Goal: Check status: Check status

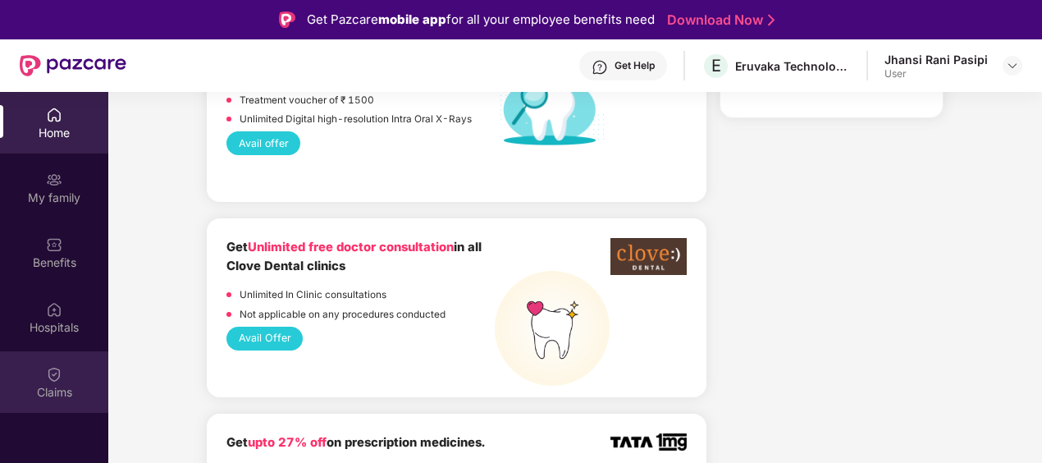
scroll to position [1468, 0]
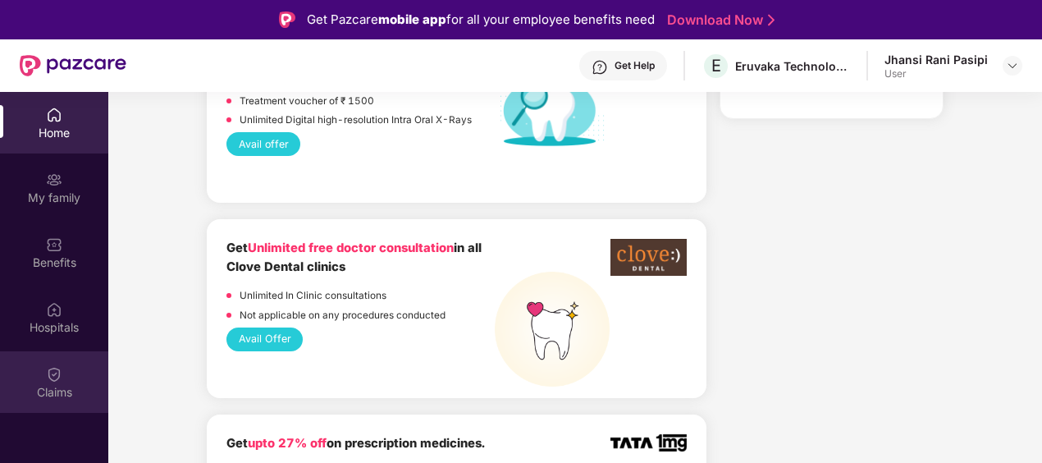
click at [50, 390] on div "Claims" at bounding box center [54, 392] width 108 height 16
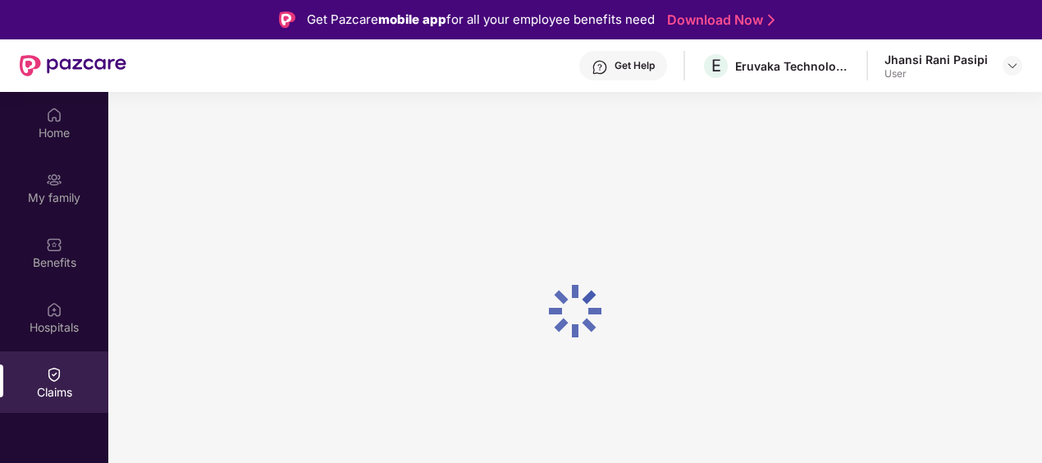
scroll to position [0, 0]
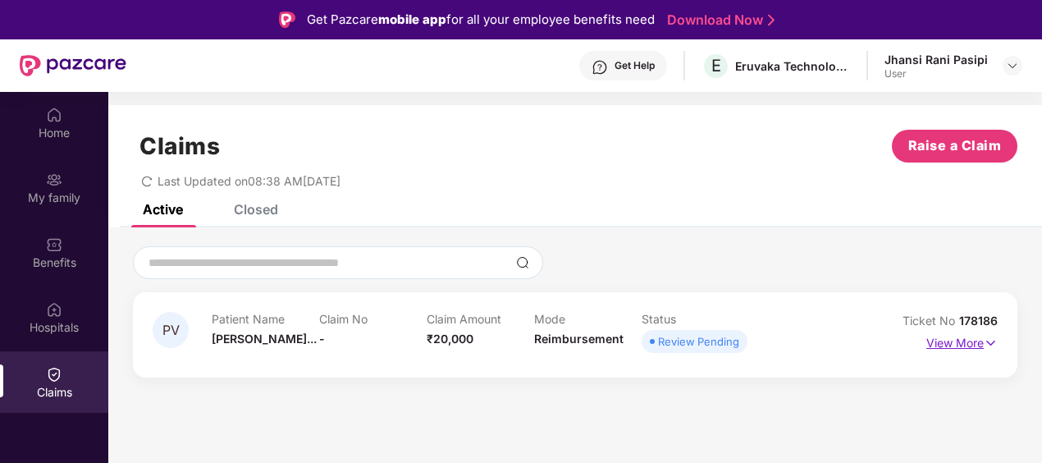
click at [974, 338] on p "View More" at bounding box center [961, 341] width 71 height 22
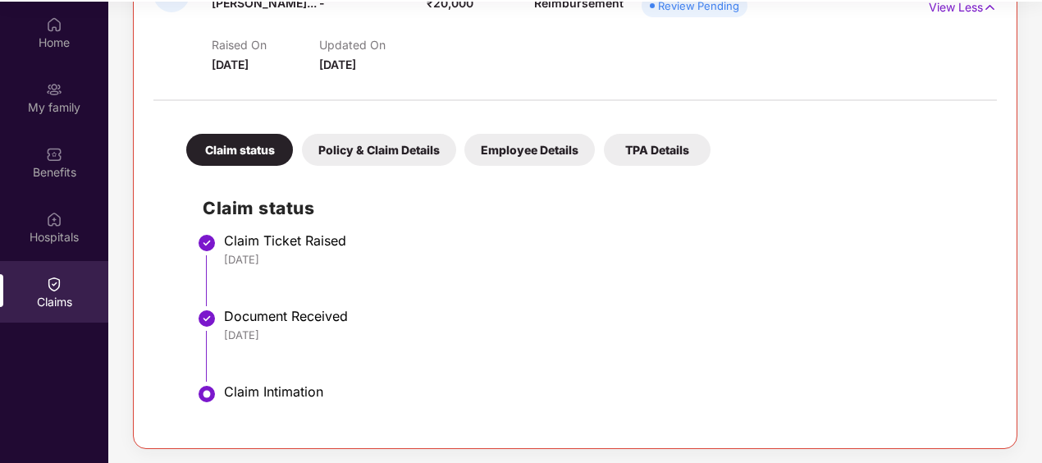
scroll to position [92, 0]
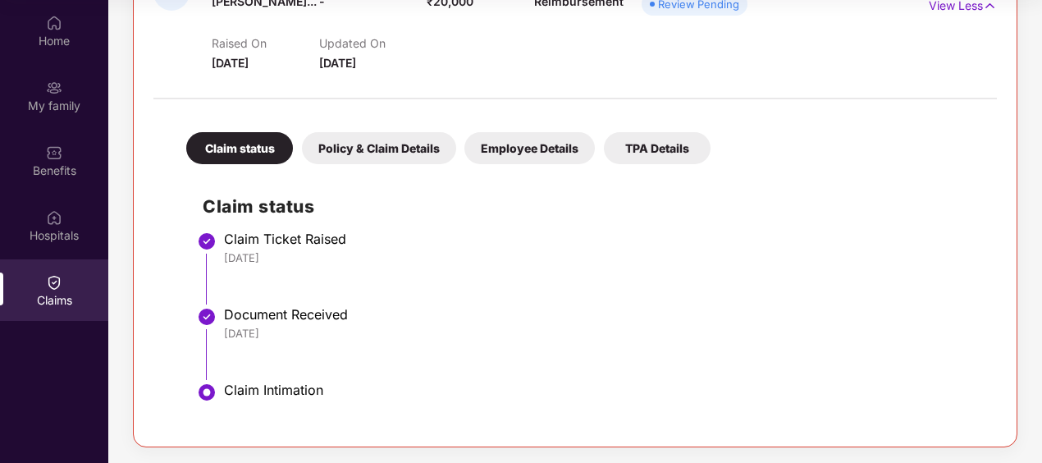
click at [253, 322] on div "Document Received [DATE]" at bounding box center [602, 323] width 756 height 34
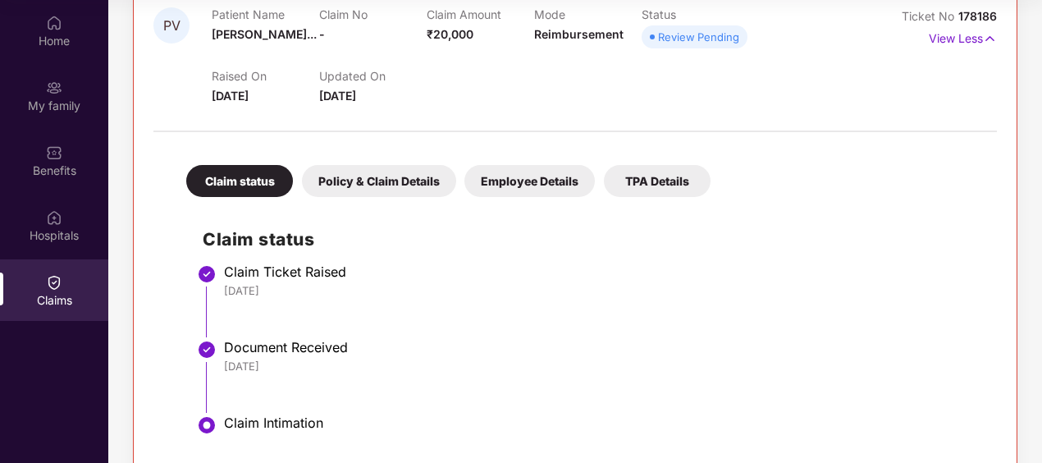
scroll to position [164, 0]
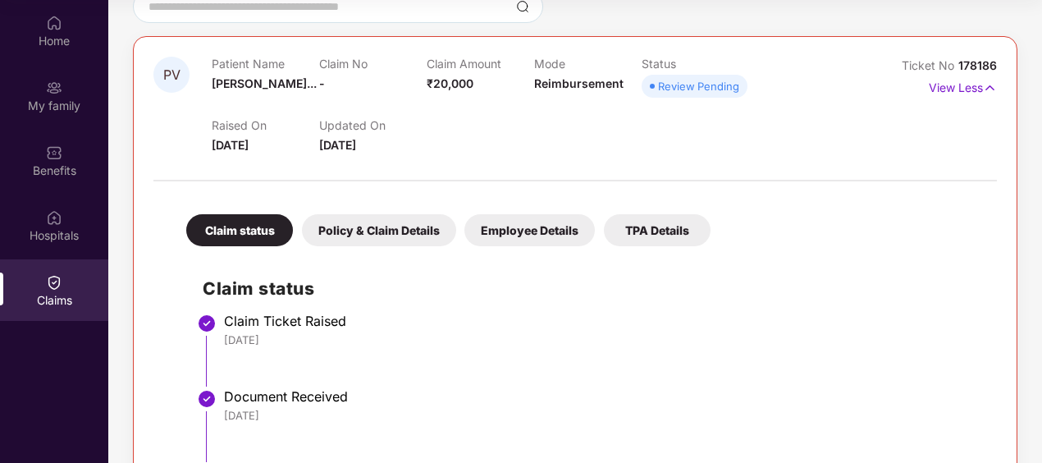
click at [392, 229] on div "Policy & Claim Details" at bounding box center [379, 230] width 154 height 32
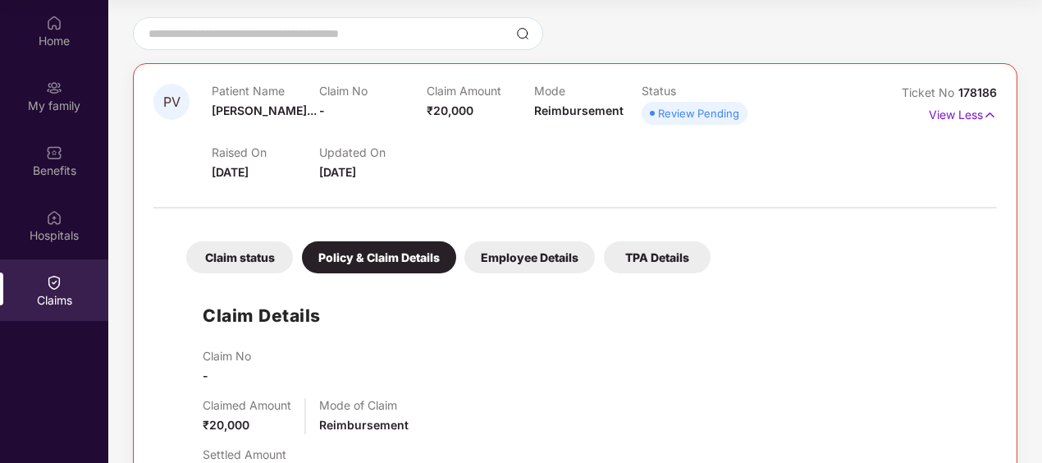
scroll to position [55, 0]
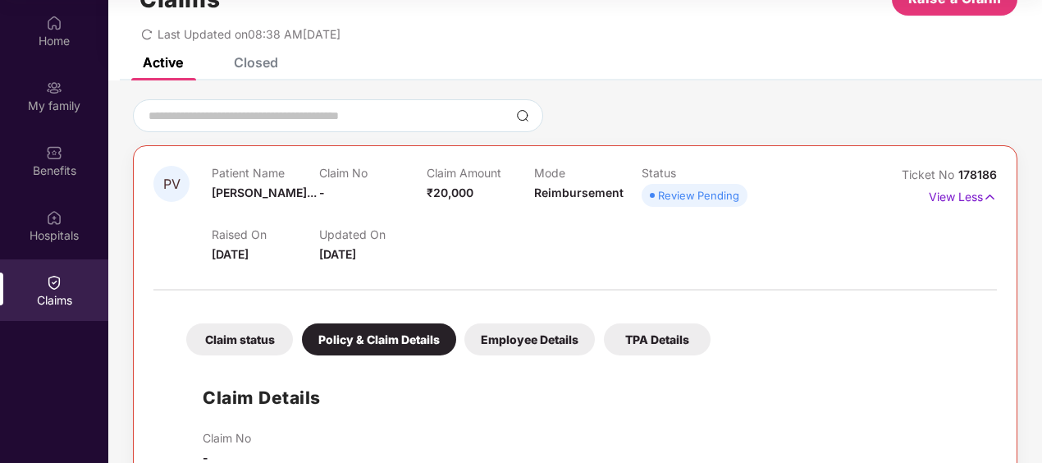
click at [510, 336] on div "Employee Details" at bounding box center [529, 339] width 130 height 32
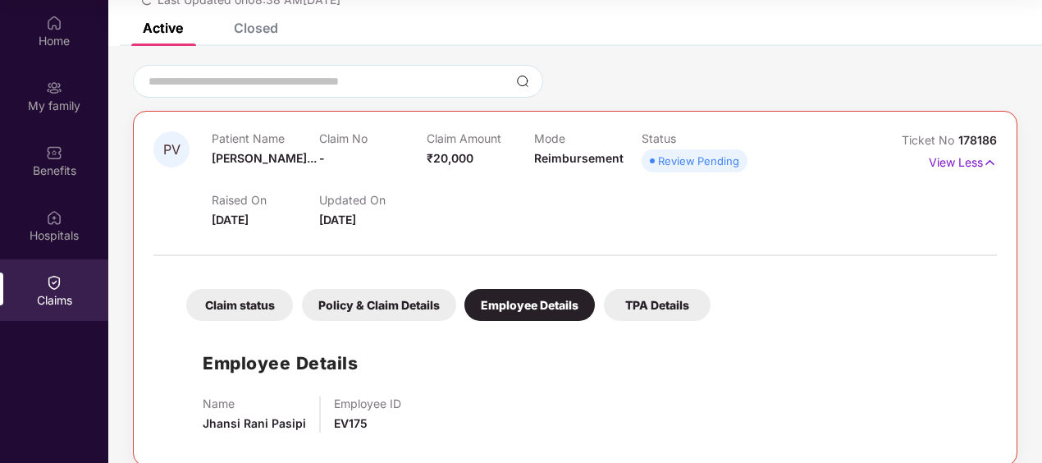
scroll to position [108, 0]
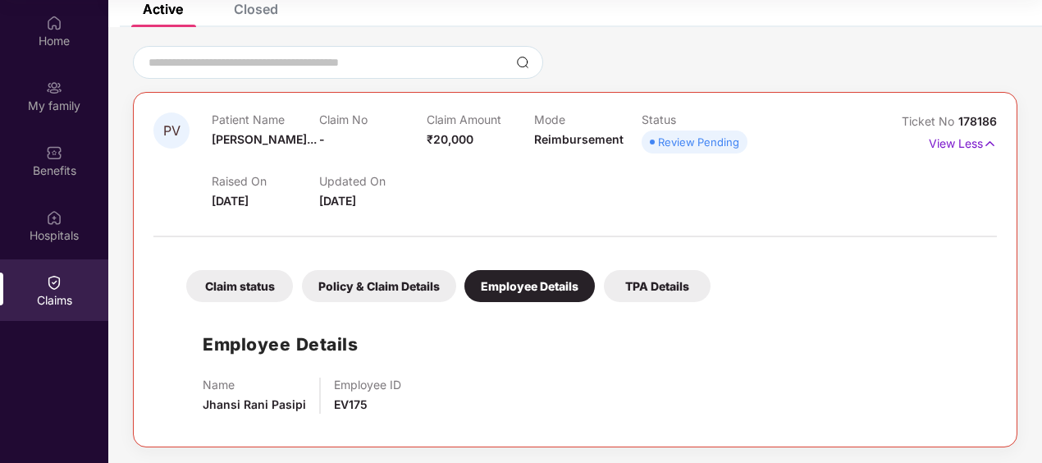
click at [661, 287] on div "TPA Details" at bounding box center [657, 286] width 107 height 32
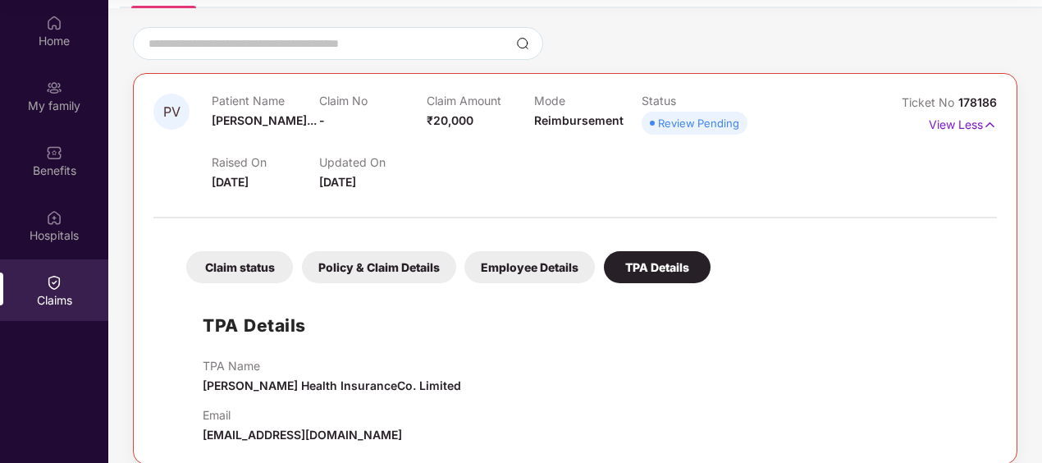
scroll to position [144, 0]
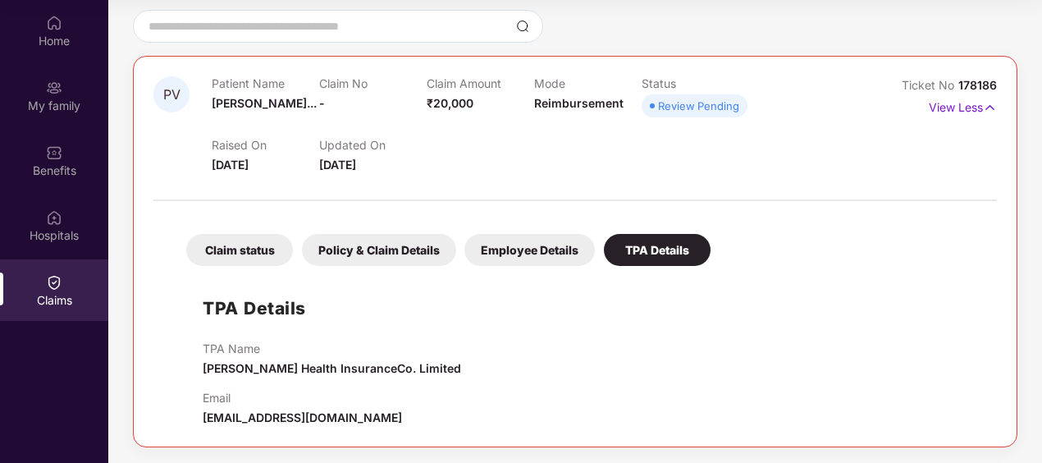
click at [343, 249] on div "Policy & Claim Details" at bounding box center [379, 250] width 154 height 32
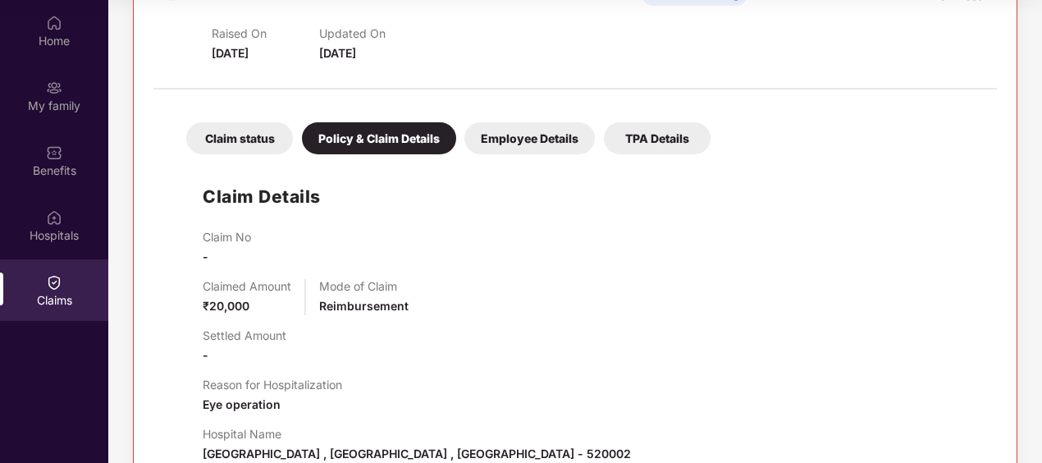
scroll to position [219, 0]
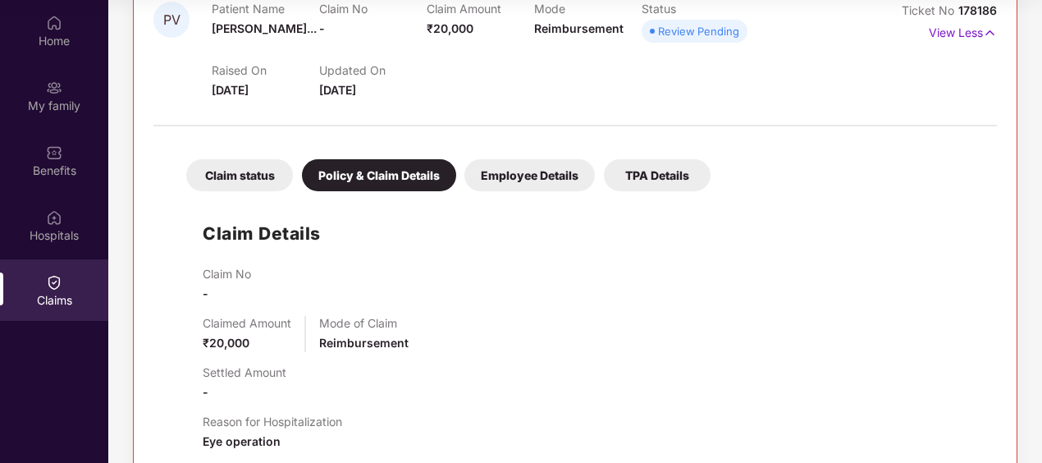
click at [236, 174] on div "Claim status" at bounding box center [239, 175] width 107 height 32
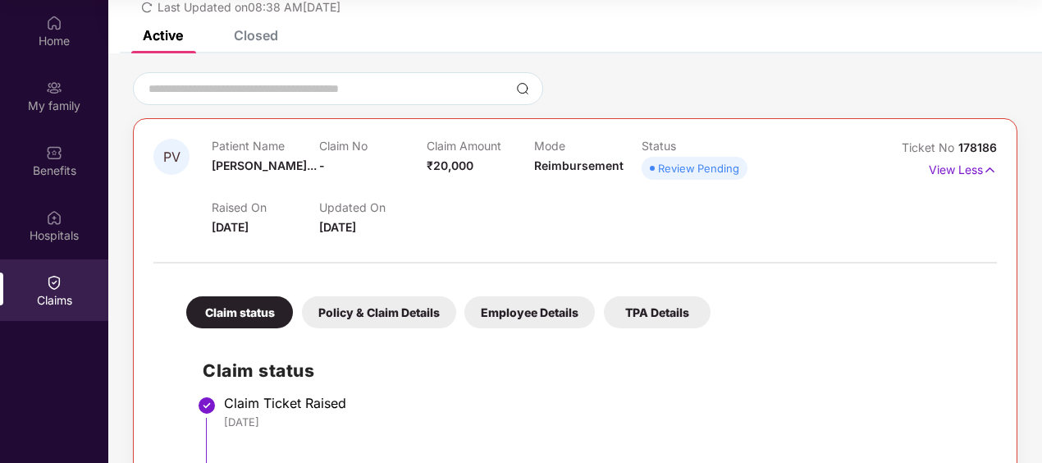
scroll to position [0, 0]
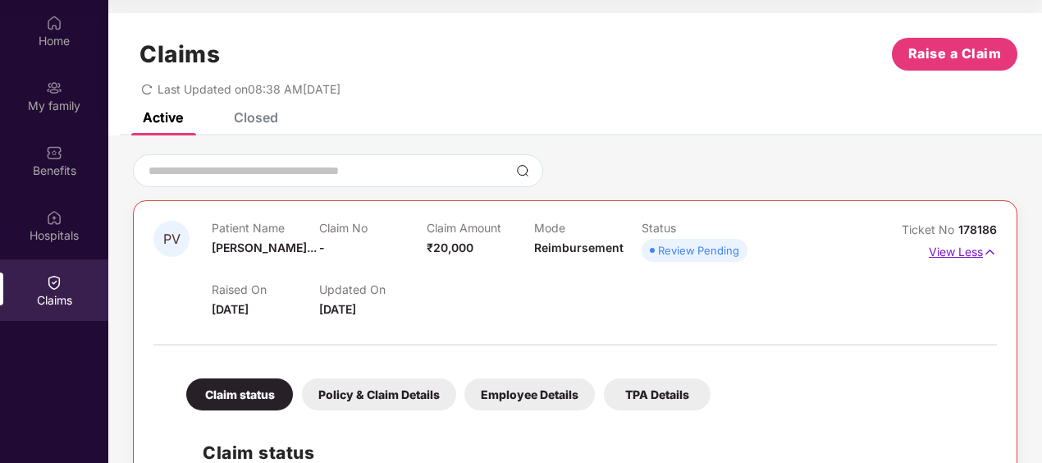
click at [992, 248] on img at bounding box center [990, 252] width 14 height 18
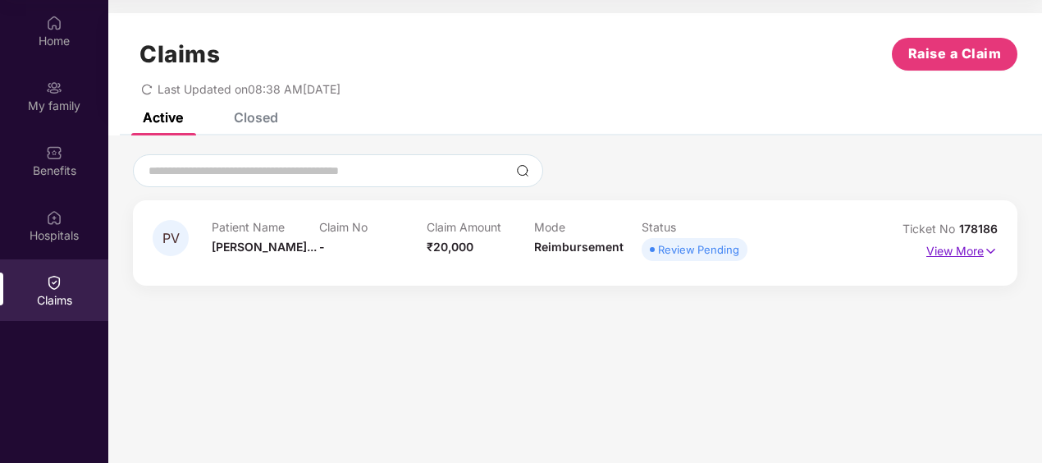
click at [988, 246] on img at bounding box center [990, 251] width 14 height 18
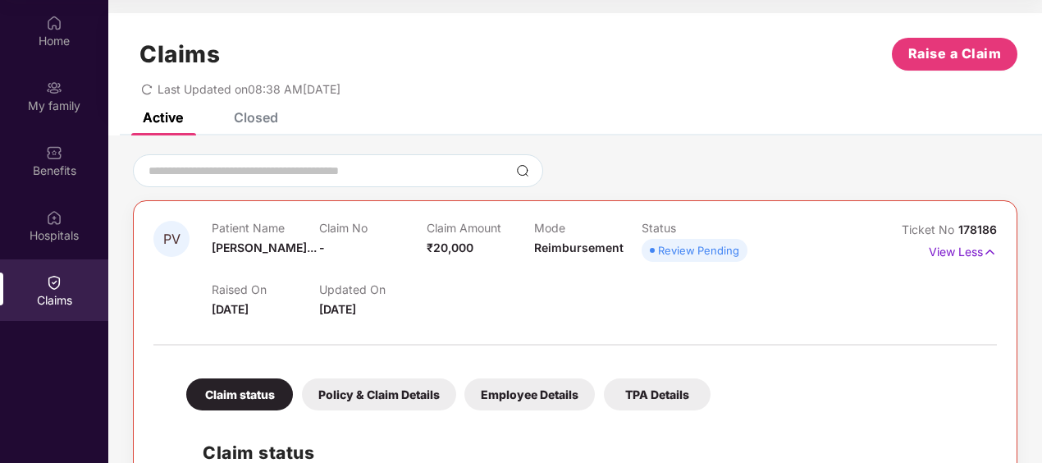
click at [668, 250] on div "Review Pending" at bounding box center [698, 250] width 81 height 16
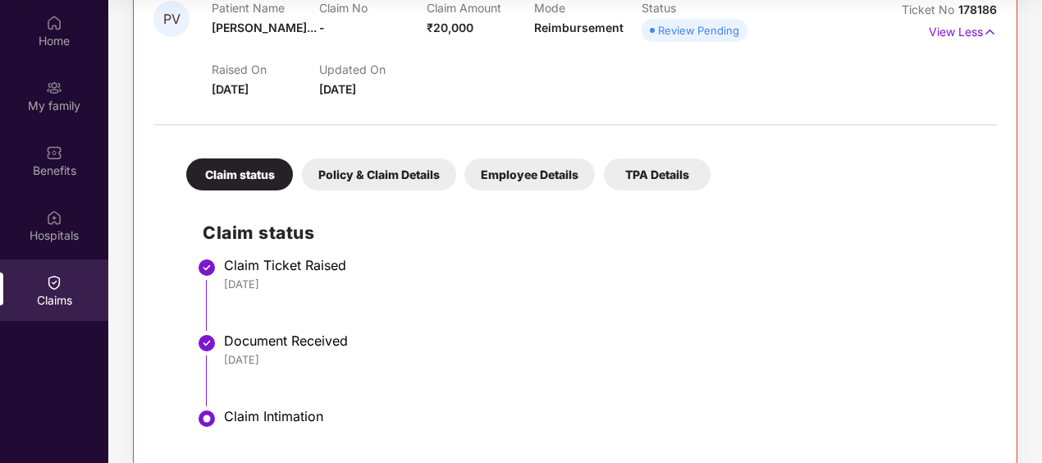
scroll to position [246, 0]
